Goal: Information Seeking & Learning: Find specific fact

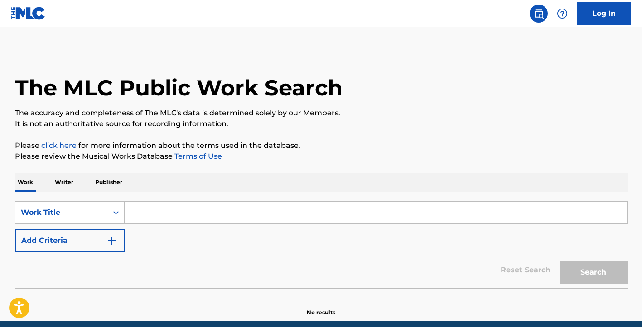
click at [130, 183] on div "Work Writer Publisher" at bounding box center [321, 182] width 612 height 19
click at [134, 212] on input "Search Form" at bounding box center [376, 213] width 502 height 22
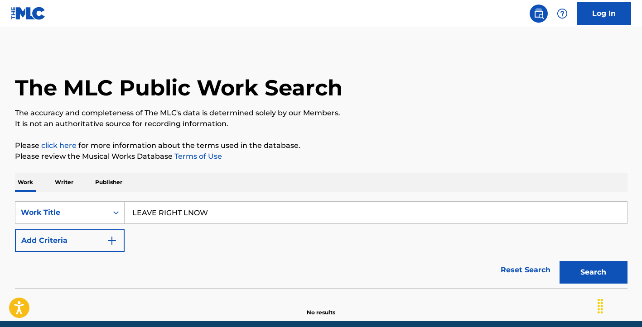
click at [504, 88] on div "The MLC Public Work Search" at bounding box center [321, 83] width 612 height 66
click at [187, 214] on input "LEAVE RIGHT LNOW" at bounding box center [376, 213] width 502 height 22
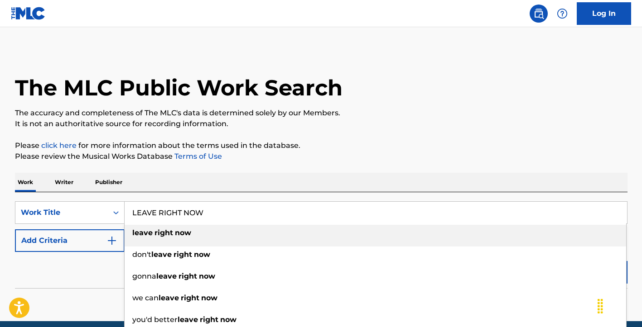
click at [160, 231] on strong "right" at bounding box center [163, 233] width 19 height 9
type input "leave right now"
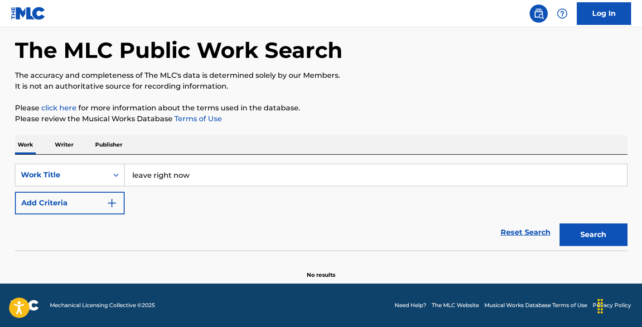
scroll to position [38, 0]
click at [530, 233] on link "Reset Search" at bounding box center [525, 233] width 59 height 20
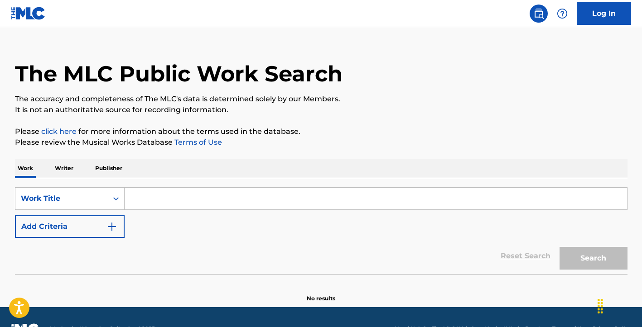
click at [130, 198] on input "Search Form" at bounding box center [376, 199] width 502 height 22
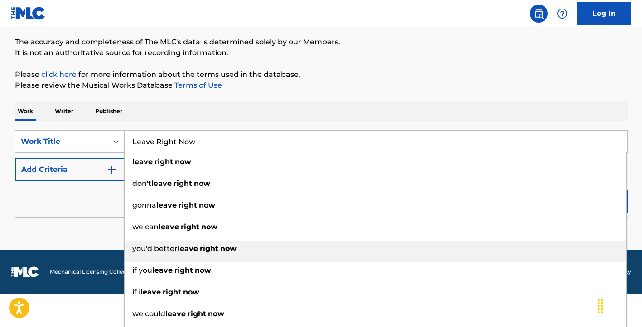
scroll to position [70, 0]
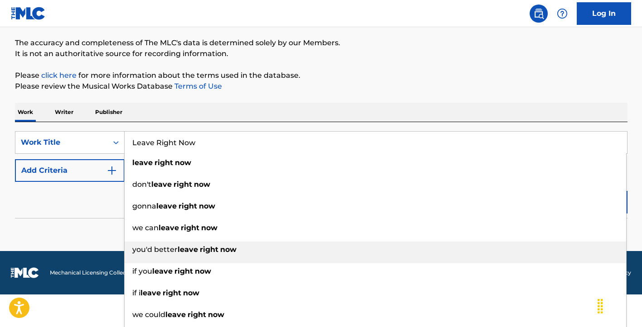
click at [192, 250] on strong "leave" at bounding box center [188, 249] width 20 height 9
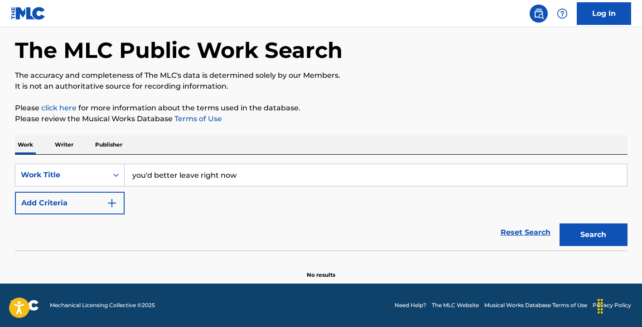
click at [176, 176] on input "you'd better leave right now" at bounding box center [376, 175] width 502 height 22
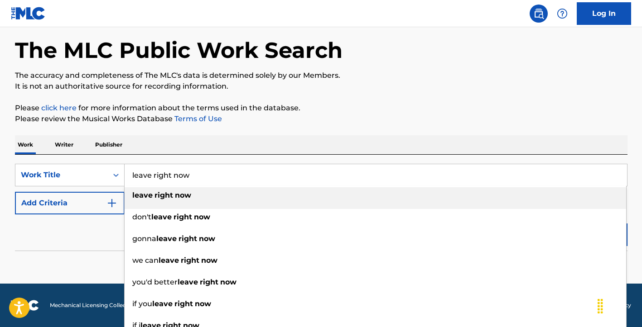
click at [162, 195] on strong "right" at bounding box center [163, 195] width 19 height 9
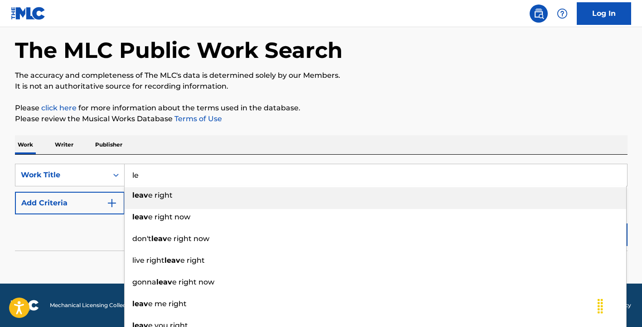
type input "l"
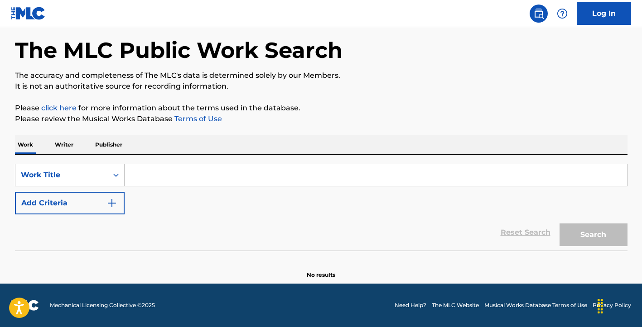
click at [199, 177] on input "Search Form" at bounding box center [376, 175] width 502 height 22
click at [61, 144] on p "Writer" at bounding box center [64, 144] width 24 height 19
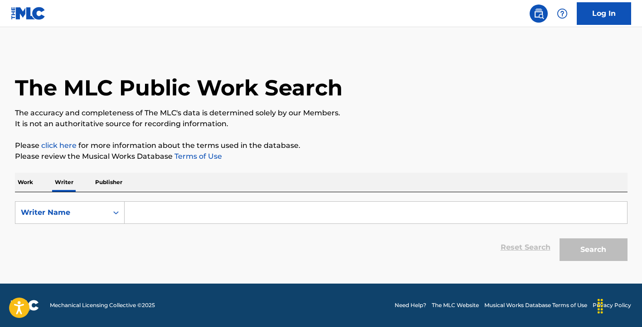
click at [134, 216] on input "Search Form" at bounding box center [376, 213] width 502 height 22
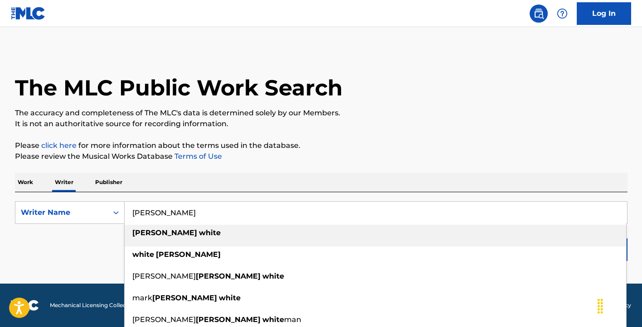
click at [199, 233] on strong "white" at bounding box center [210, 233] width 22 height 9
type input "[PERSON_NAME]"
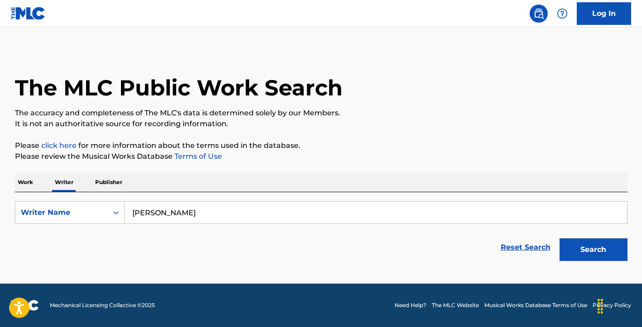
click at [586, 252] on button "Search" at bounding box center [593, 250] width 68 height 23
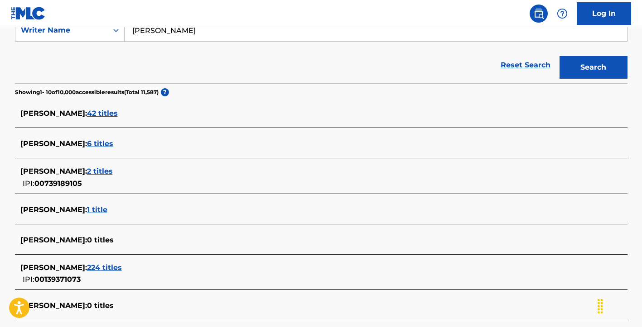
scroll to position [189, 0]
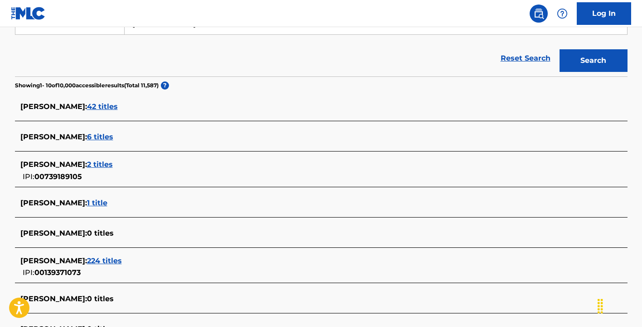
click at [101, 109] on span "42 titles" at bounding box center [102, 106] width 31 height 9
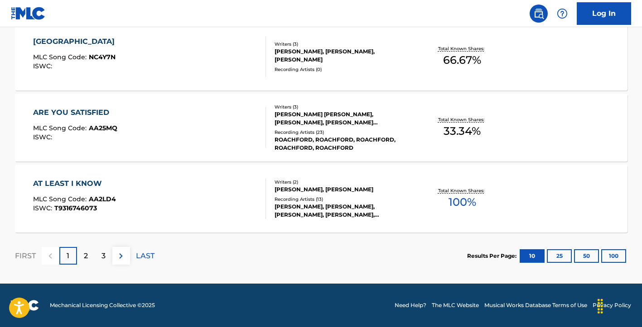
scroll to position [781, 0]
click at [86, 255] on p "2" at bounding box center [86, 256] width 4 height 11
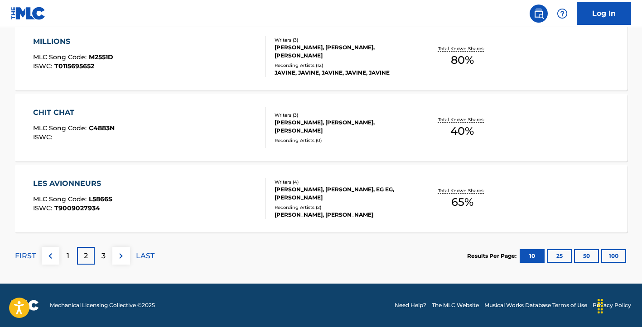
click at [105, 255] on p "3" at bounding box center [103, 256] width 4 height 11
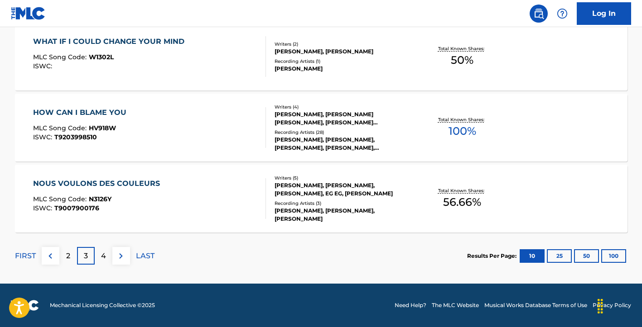
click at [119, 255] on img at bounding box center [120, 256] width 11 height 11
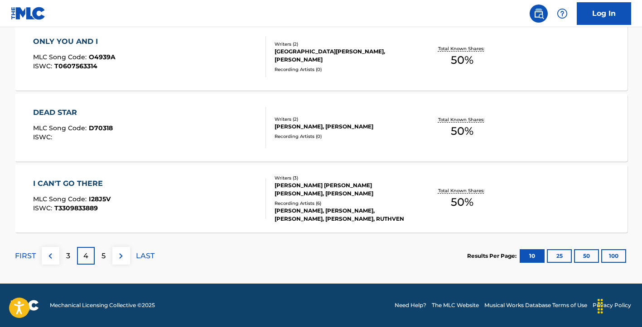
click at [104, 255] on p "5" at bounding box center [103, 256] width 4 height 11
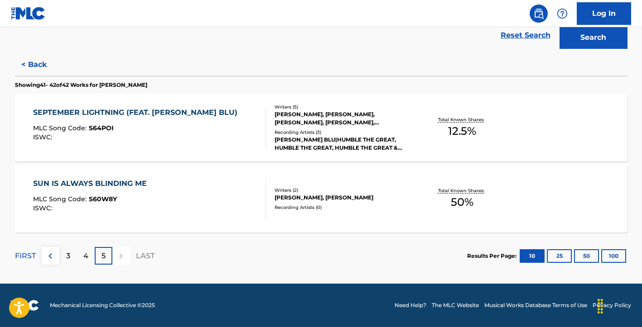
scroll to position [212, 0]
click at [120, 257] on div at bounding box center [121, 256] width 18 height 18
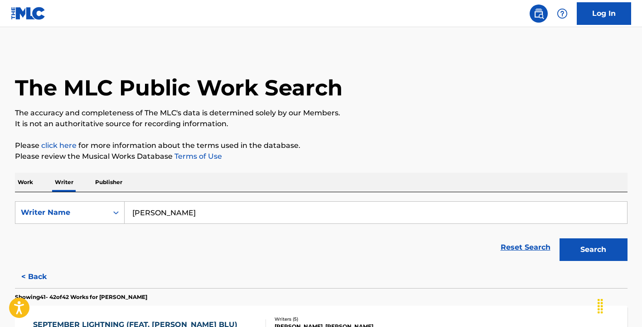
scroll to position [0, 0]
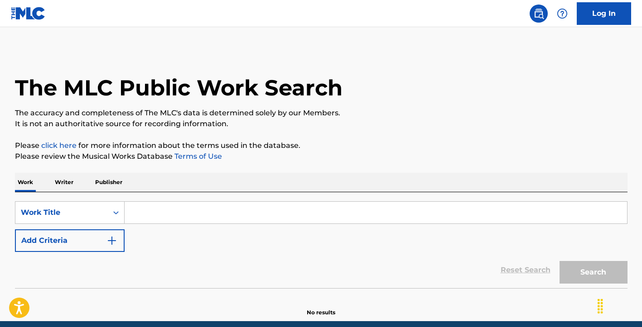
click at [130, 213] on input "Search Form" at bounding box center [376, 213] width 502 height 22
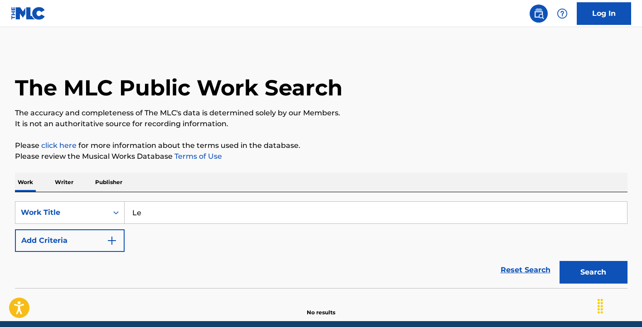
type input "L"
type input "I Think I'd Better Leave Right Now"
click at [598, 271] on button "Search" at bounding box center [593, 272] width 68 height 23
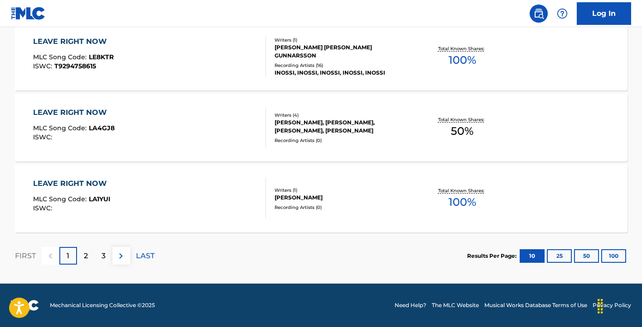
scroll to position [781, 0]
click at [85, 255] on p "2" at bounding box center [86, 256] width 4 height 11
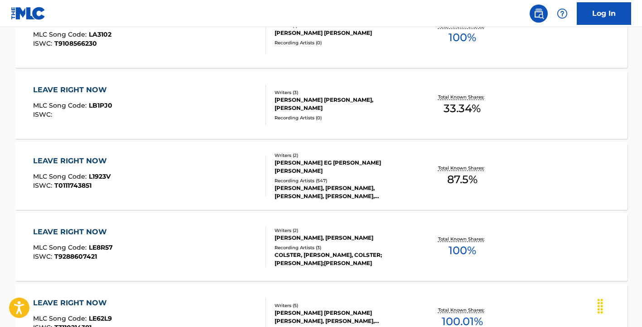
scroll to position [519, 0]
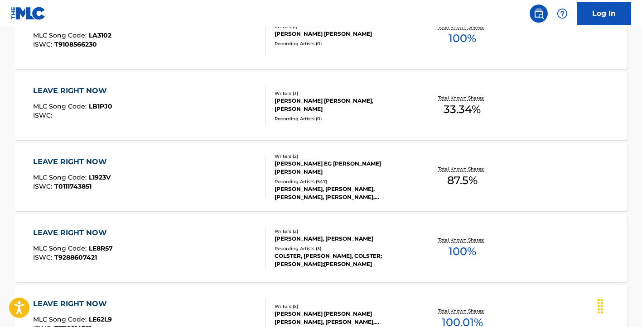
click at [69, 160] on div "LEAVE RIGHT NOW" at bounding box center [72, 162] width 78 height 11
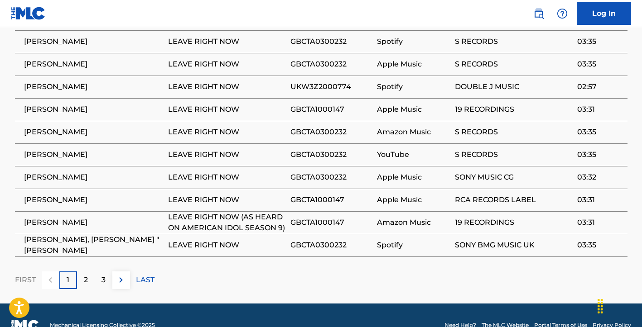
scroll to position [676, 0]
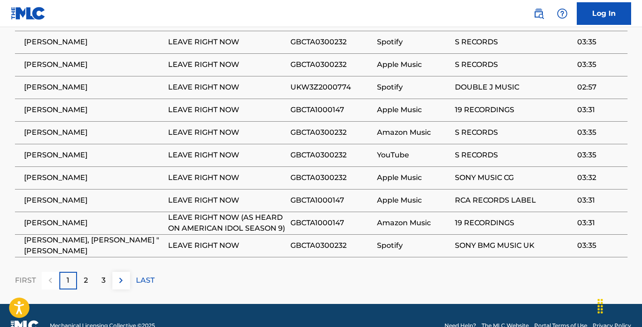
click at [85, 275] on p "2" at bounding box center [86, 280] width 4 height 11
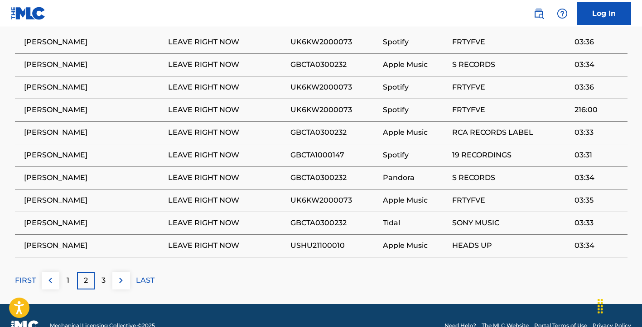
click at [104, 275] on p "3" at bounding box center [103, 280] width 4 height 11
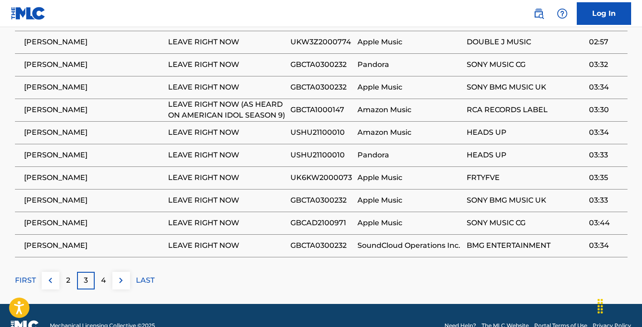
click at [103, 275] on p "4" at bounding box center [103, 280] width 5 height 11
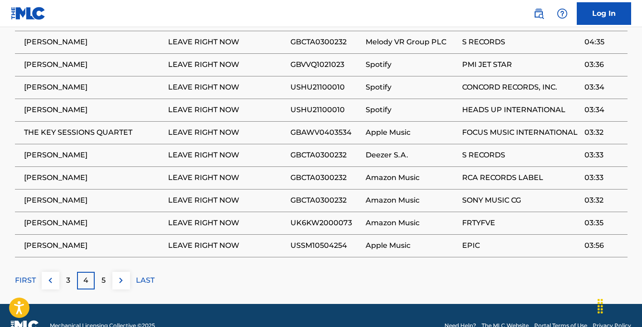
click at [106, 272] on div "5" at bounding box center [104, 281] width 18 height 18
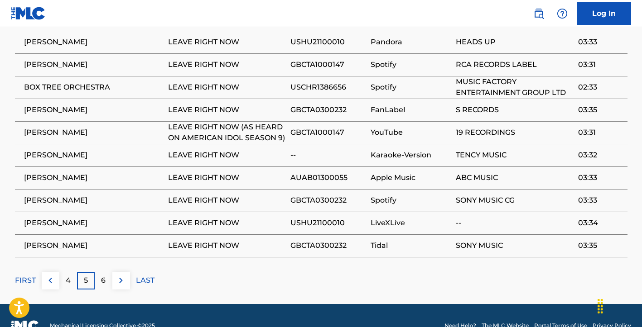
click at [103, 275] on p "6" at bounding box center [103, 280] width 5 height 11
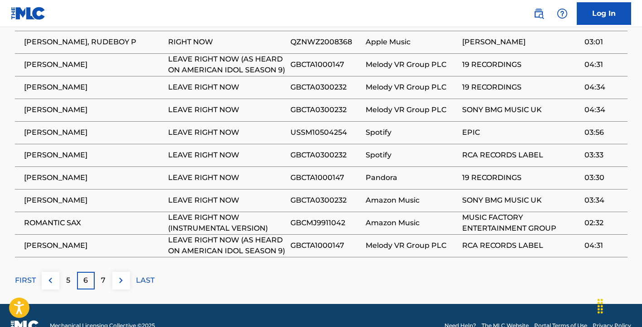
click at [121, 275] on img at bounding box center [120, 280] width 11 height 11
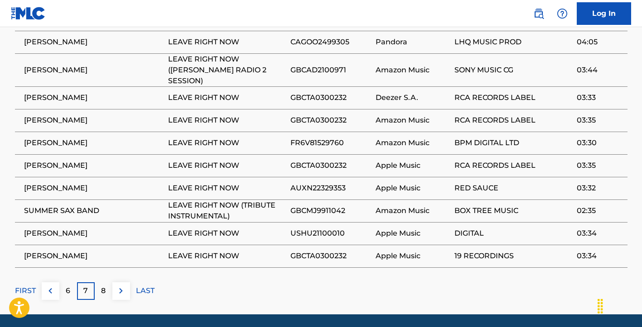
click at [102, 286] on p "8" at bounding box center [103, 291] width 5 height 11
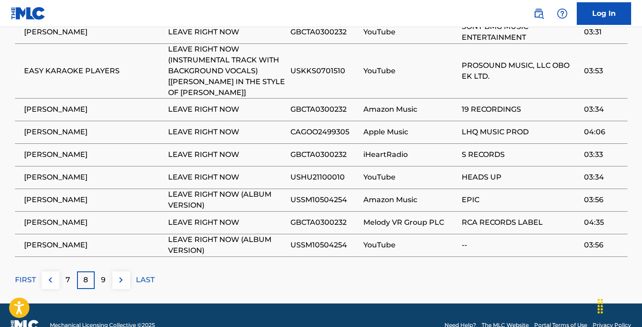
scroll to position [708, 0]
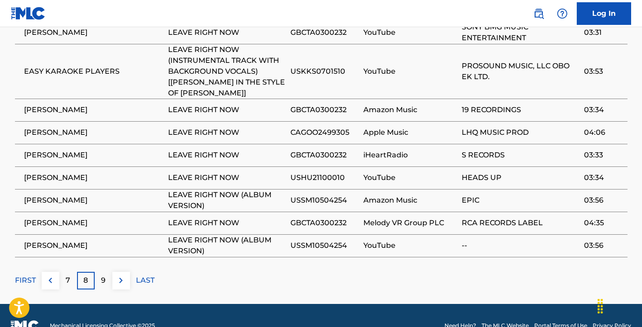
click at [102, 275] on p "9" at bounding box center [103, 280] width 5 height 11
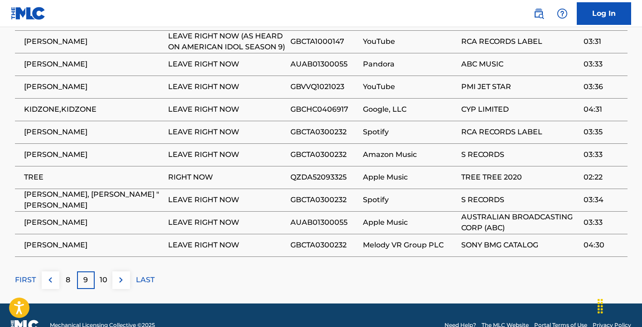
scroll to position [676, 0]
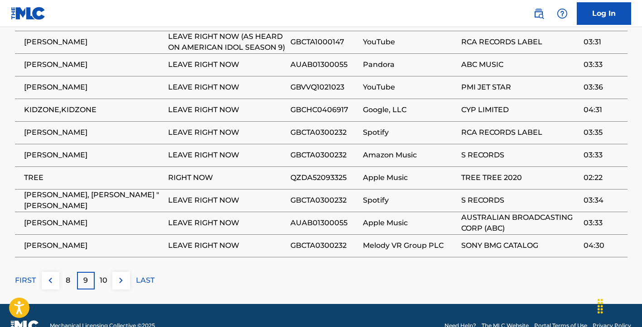
click at [119, 275] on img at bounding box center [120, 280] width 11 height 11
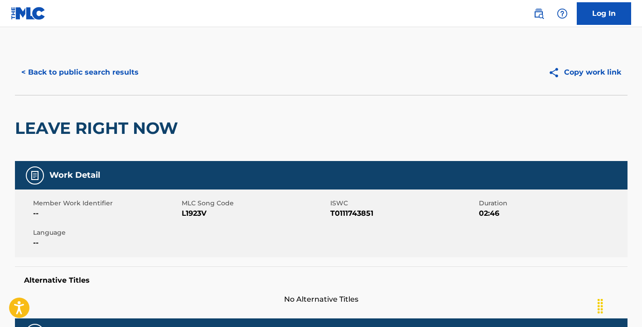
scroll to position [0, 0]
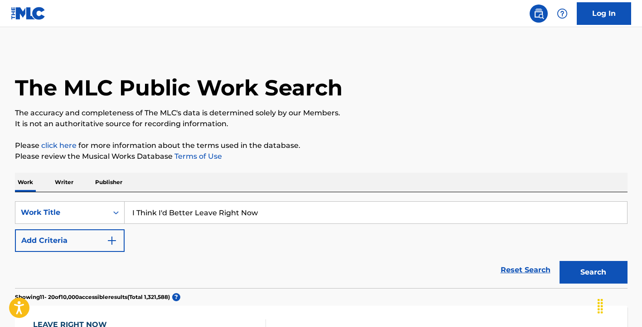
scroll to position [519, 0]
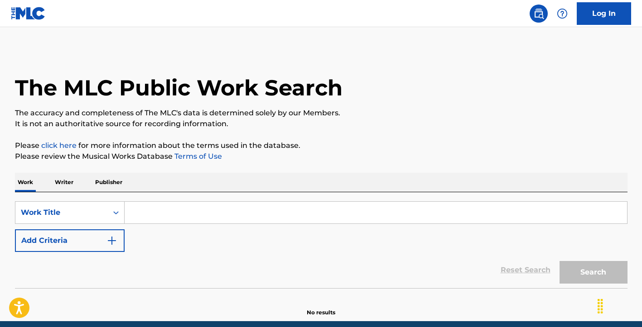
drag, startPoint x: 259, startPoint y: 215, endPoint x: 117, endPoint y: -24, distance: 277.7
click at [117, 0] on html "Accessibility Screen-Reader Guide, Feedback, and Issue Reporting | New window L…" at bounding box center [321, 163] width 642 height 327
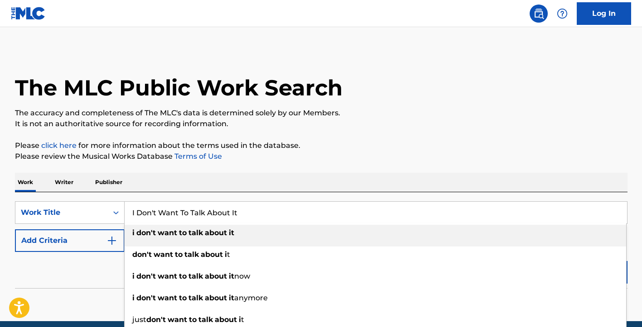
type input "I Don't Want To Talk About It"
click at [190, 231] on strong "talk" at bounding box center [195, 233] width 14 height 9
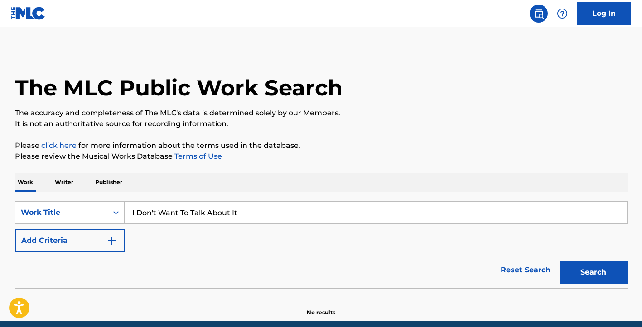
click at [591, 269] on button "Search" at bounding box center [593, 272] width 68 height 23
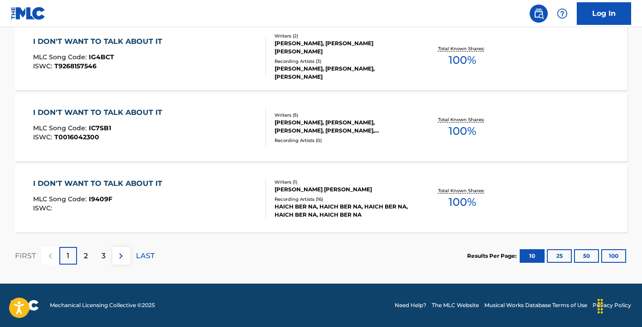
scroll to position [781, 0]
click at [86, 257] on p "2" at bounding box center [86, 256] width 4 height 11
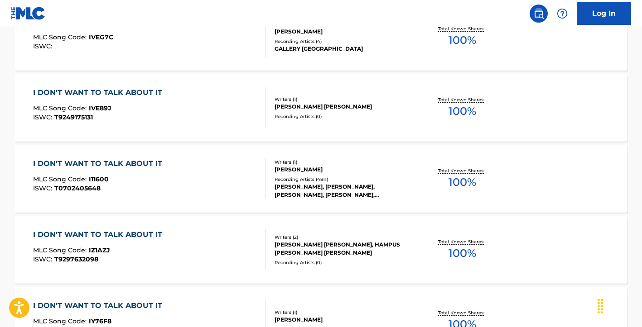
scroll to position [304, 0]
click at [132, 163] on div "I DON'T WANT TO TALK ABOUT IT" at bounding box center [100, 163] width 134 height 11
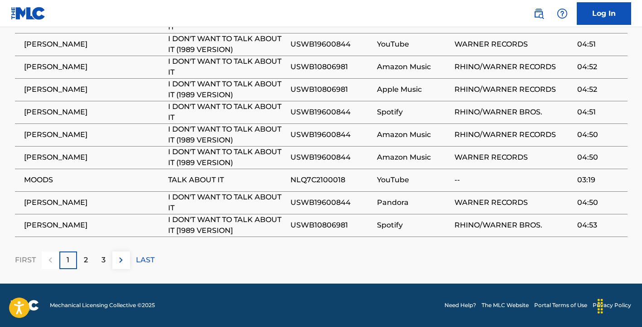
scroll to position [656, 0]
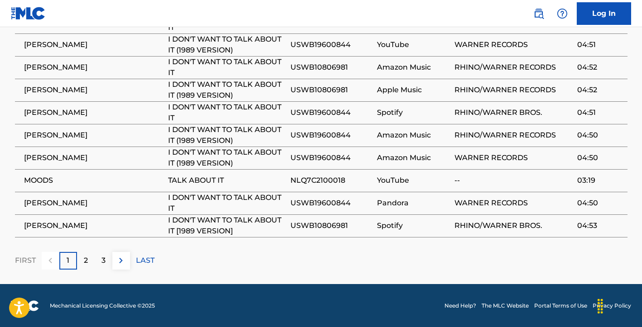
click at [86, 260] on p "2" at bounding box center [86, 260] width 4 height 11
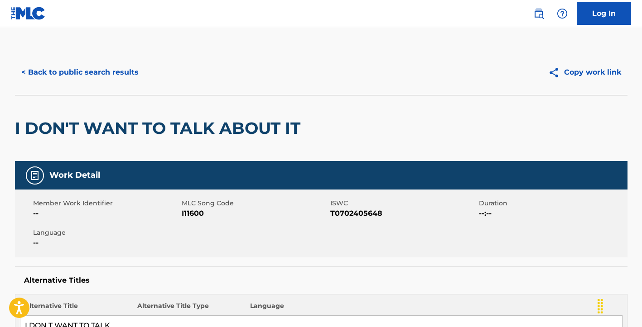
scroll to position [0, 0]
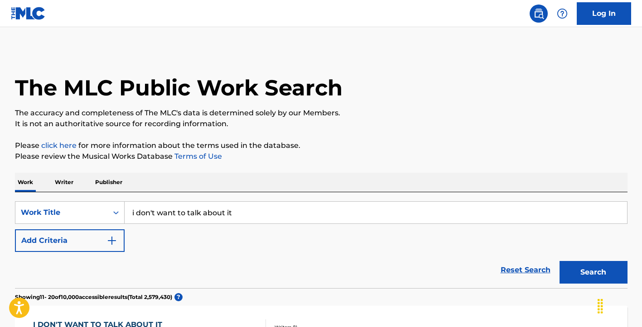
scroll to position [304, 0]
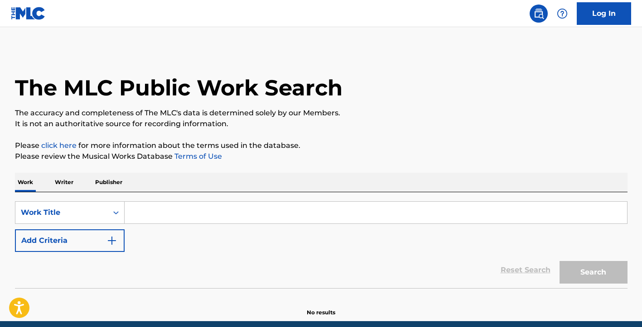
click at [136, 213] on input "Search Form" at bounding box center [376, 213] width 502 height 22
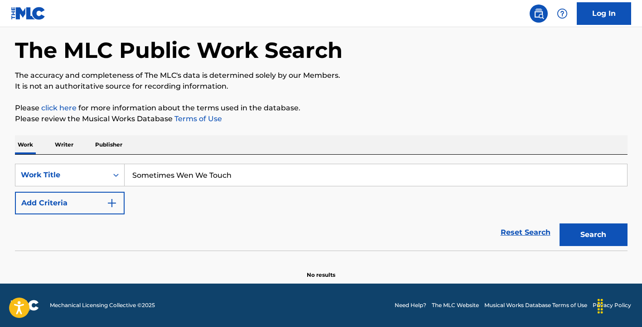
scroll to position [38, 0]
click at [599, 235] on button "Search" at bounding box center [593, 235] width 68 height 23
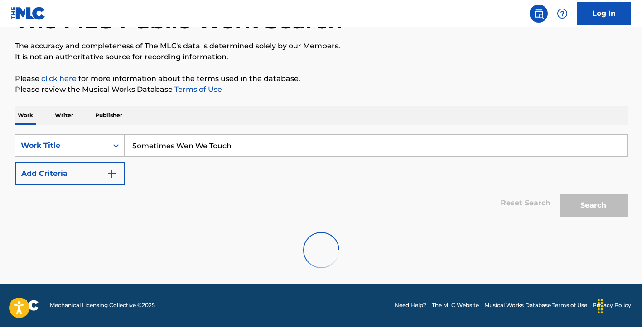
scroll to position [67, 0]
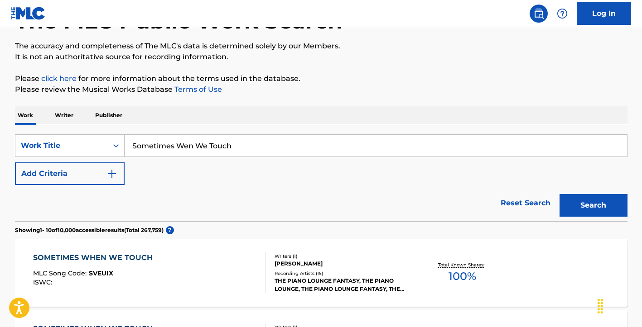
click at [193, 145] on input "Sometimes Wen We Touch" at bounding box center [376, 146] width 502 height 22
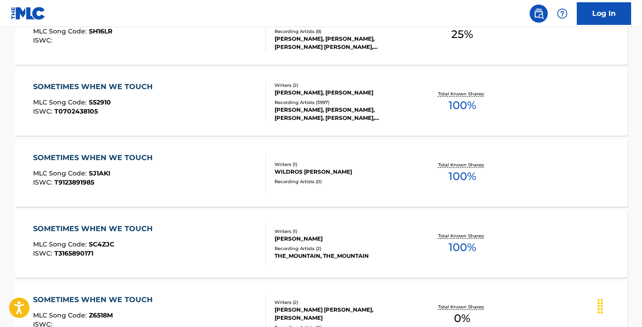
scroll to position [455, 0]
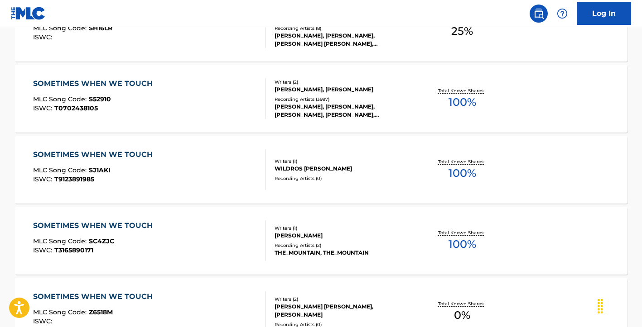
type input "Sometimes When We Touch"
click at [103, 82] on div "SOMETIMES WHEN WE TOUCH" at bounding box center [95, 83] width 124 height 11
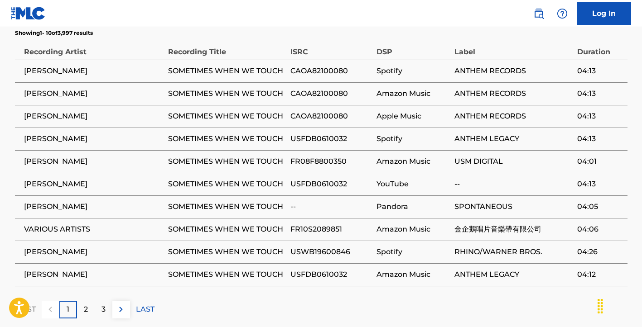
scroll to position [1417, 0]
